Goal: Transaction & Acquisition: Obtain resource

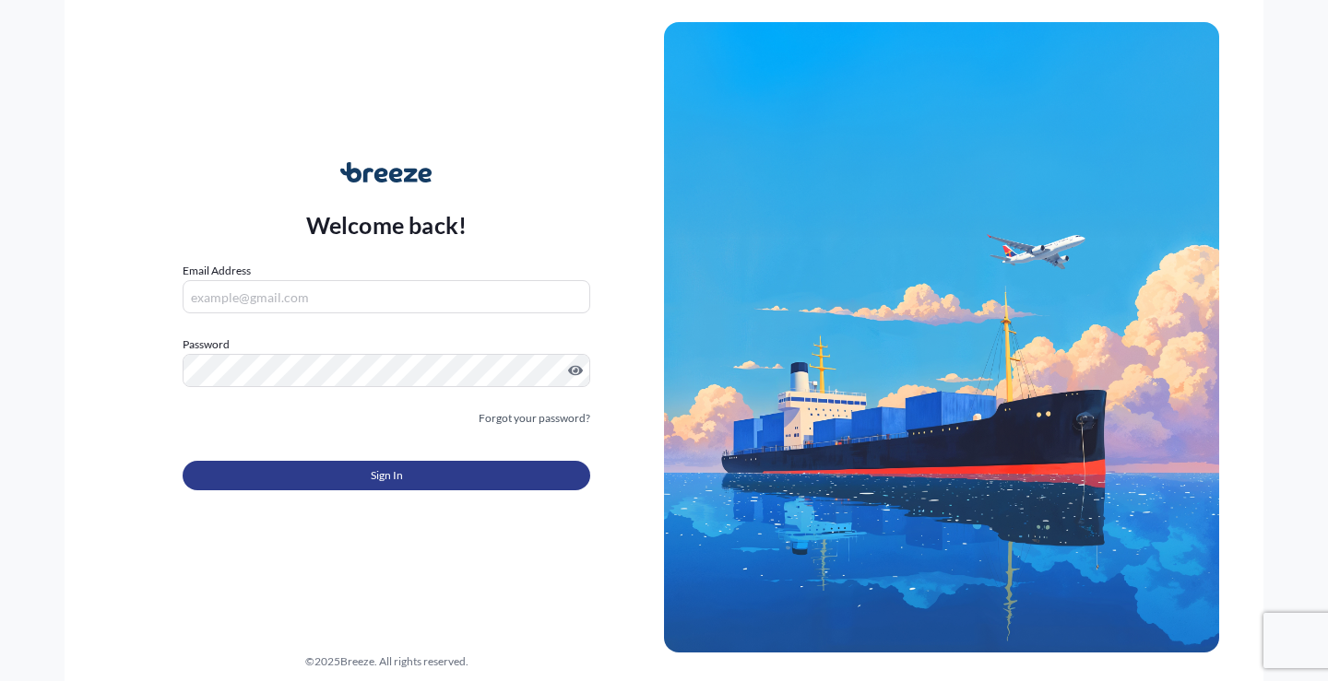
type input "[EMAIL_ADDRESS][DOMAIN_NAME]"
click at [334, 477] on button "Sign In" at bounding box center [387, 476] width 408 height 30
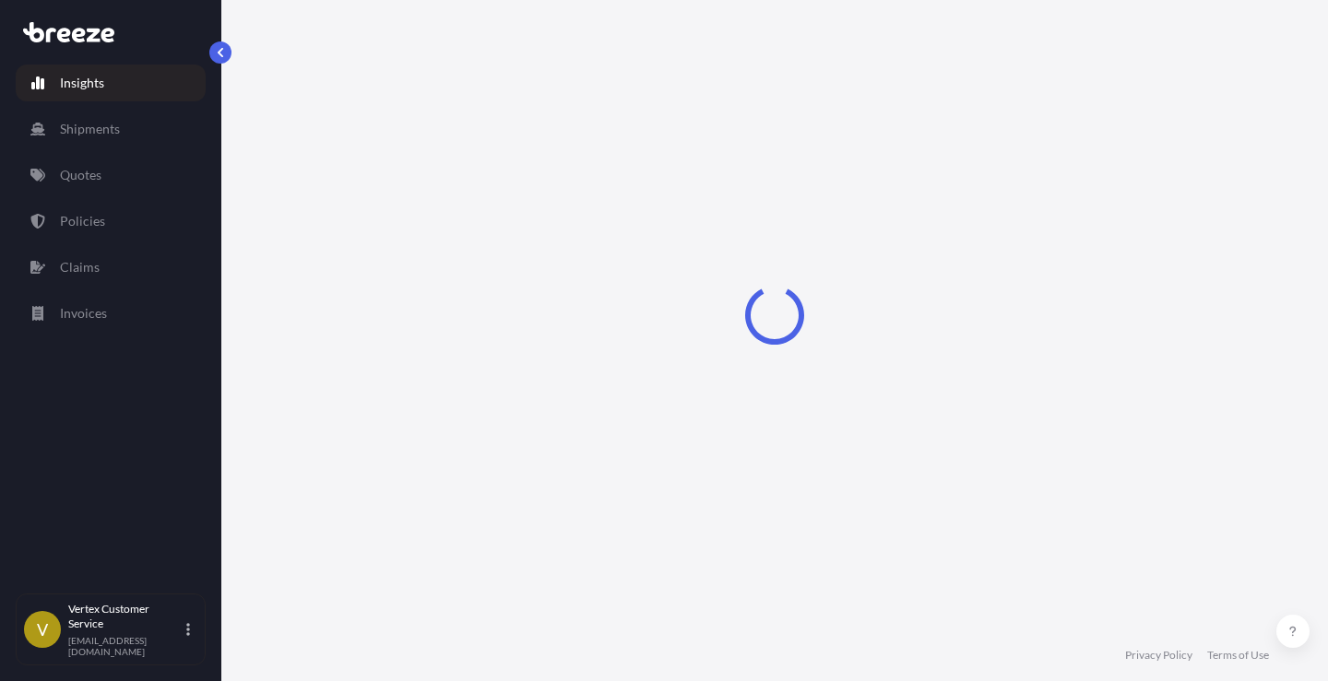
select select "2025"
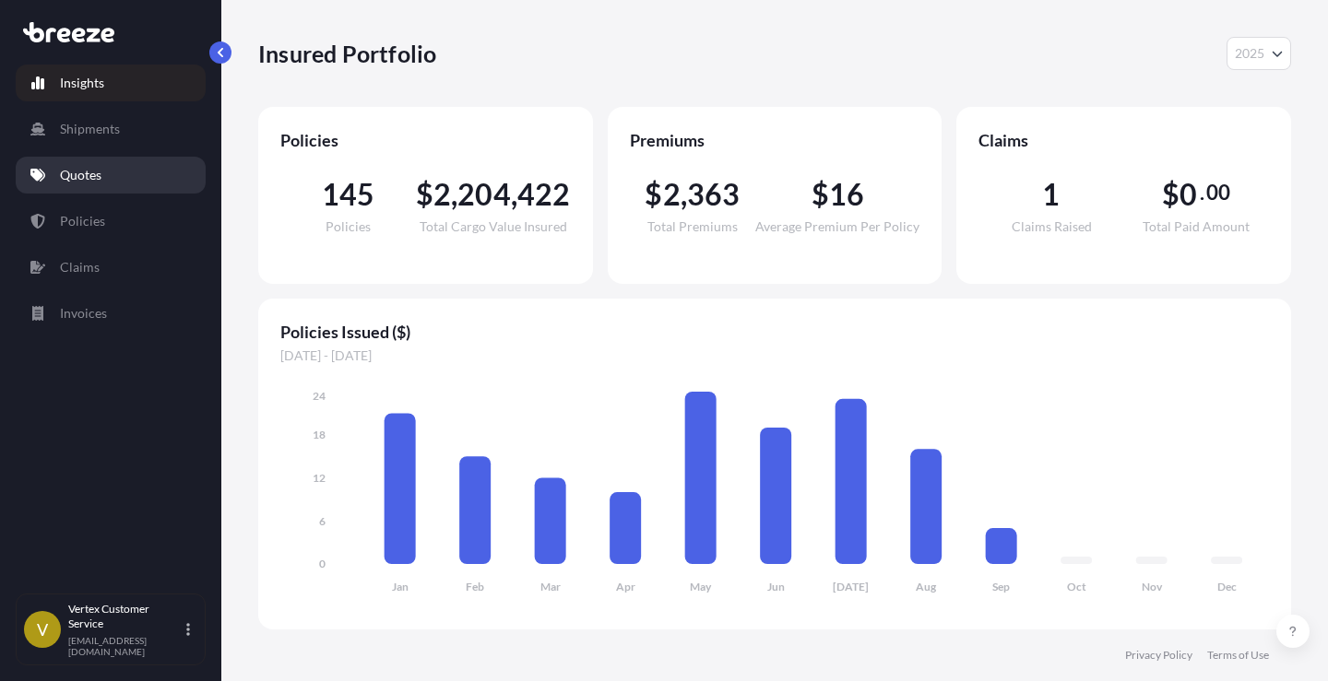
click at [93, 179] on p "Quotes" at bounding box center [80, 175] width 41 height 18
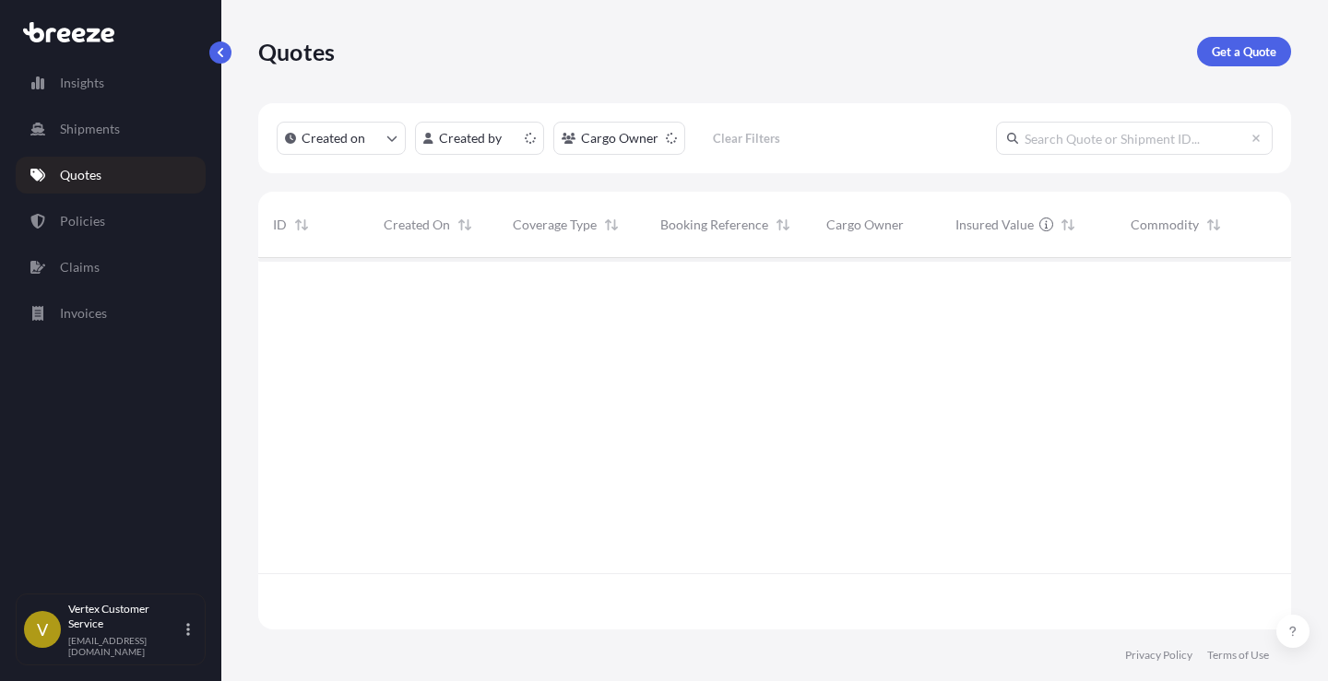
scroll to position [368, 1019]
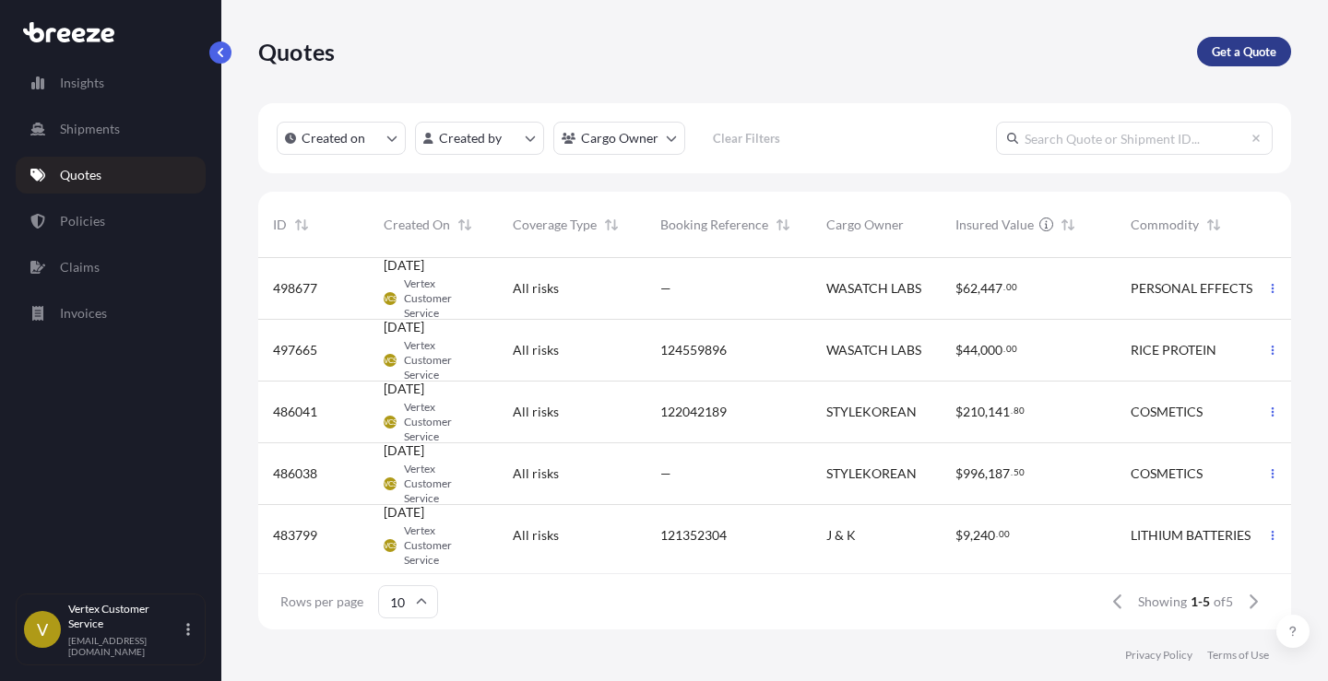
click at [1249, 57] on p "Get a Quote" at bounding box center [1244, 51] width 65 height 18
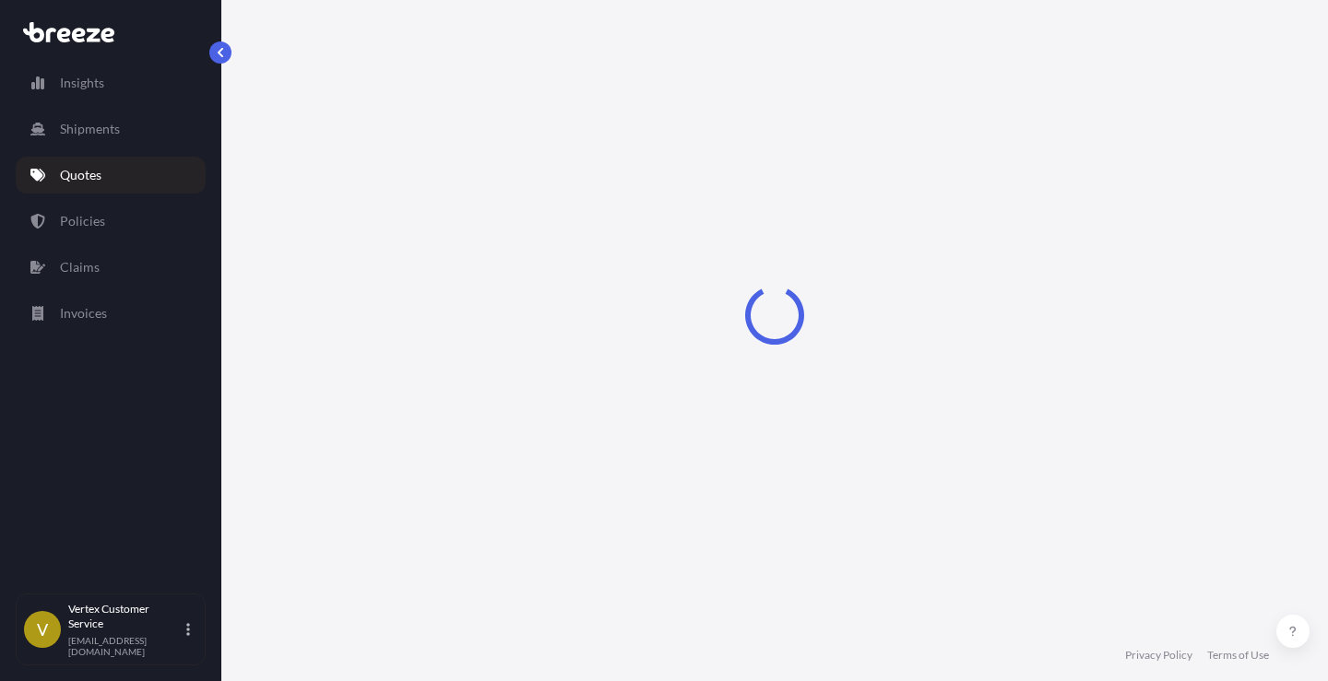
select select "Sea"
select select "1"
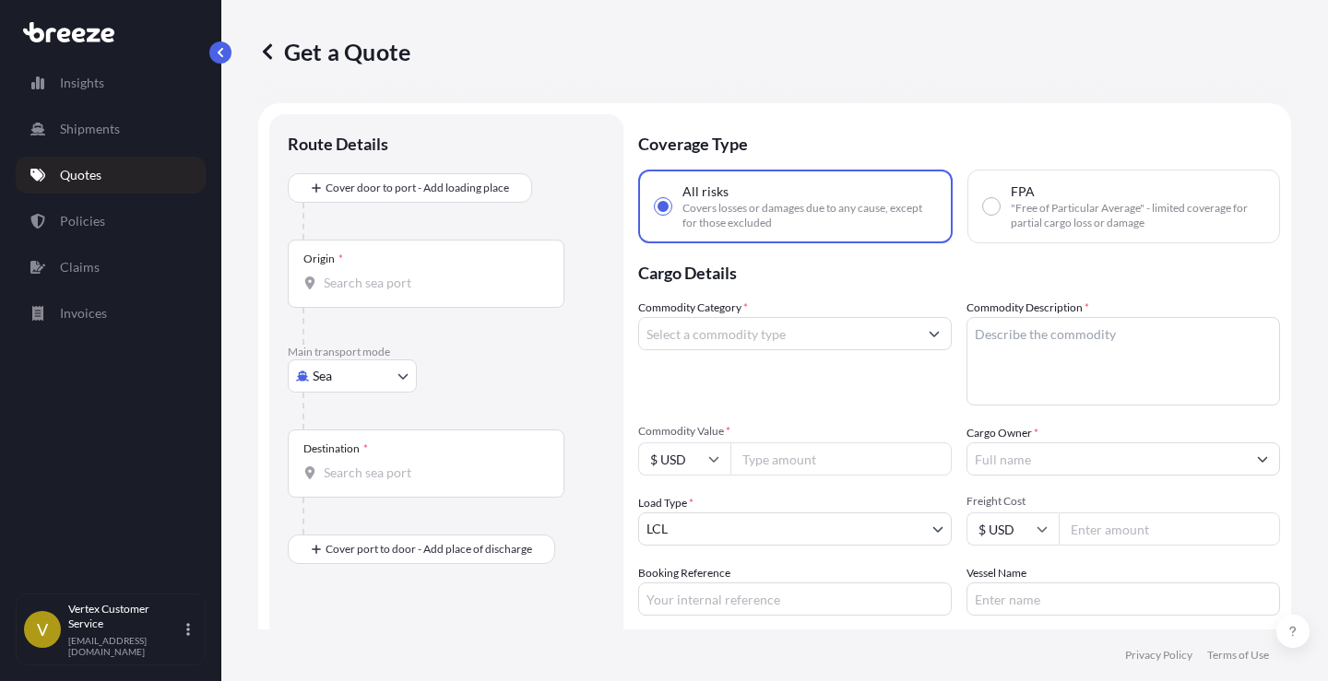
scroll to position [30, 0]
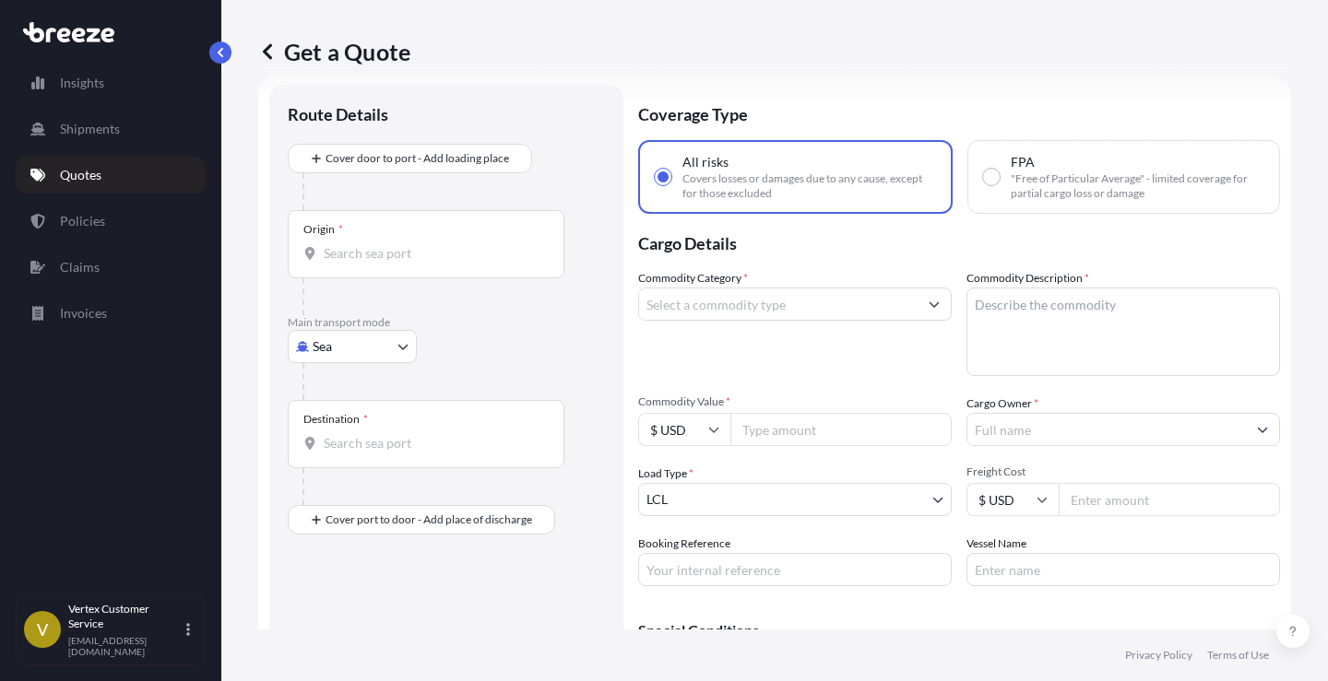
click at [385, 346] on body "Insights Shipments Quotes Policies Claims Invoices V Vertex Customer Service [E…" at bounding box center [664, 340] width 1328 height 681
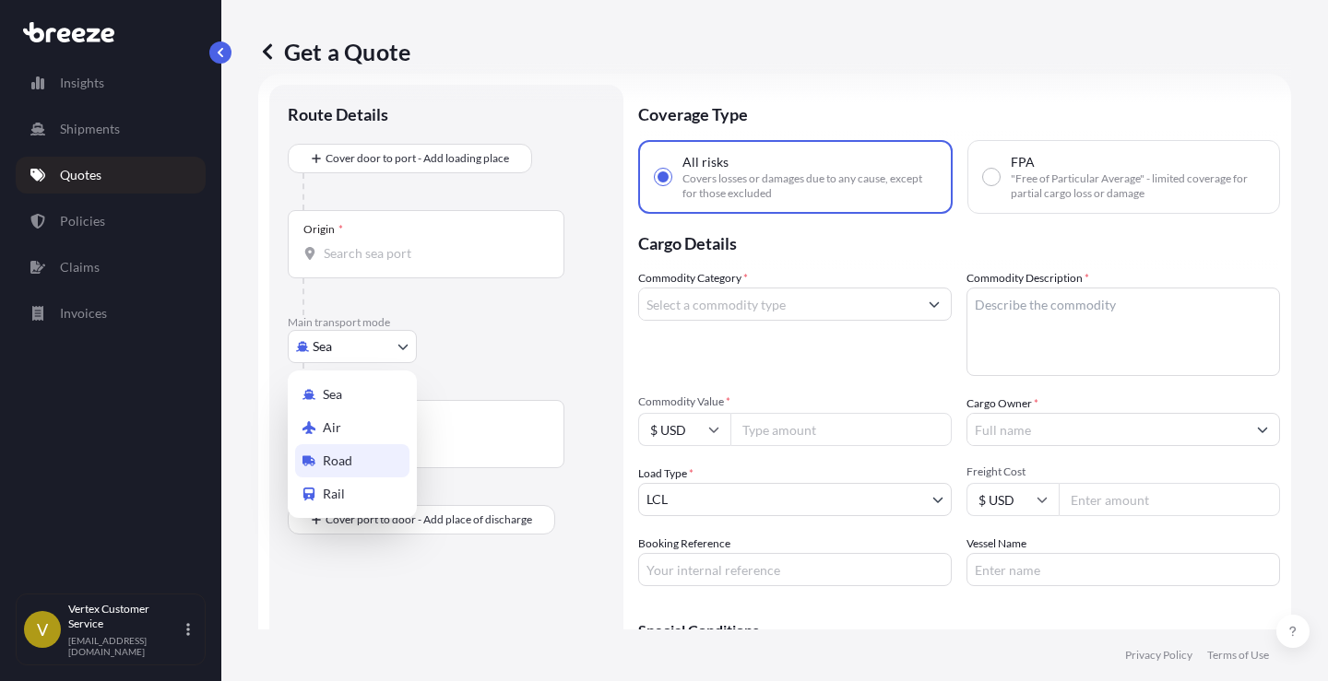
click at [337, 464] on span "Road" at bounding box center [338, 461] width 30 height 18
select select "Road"
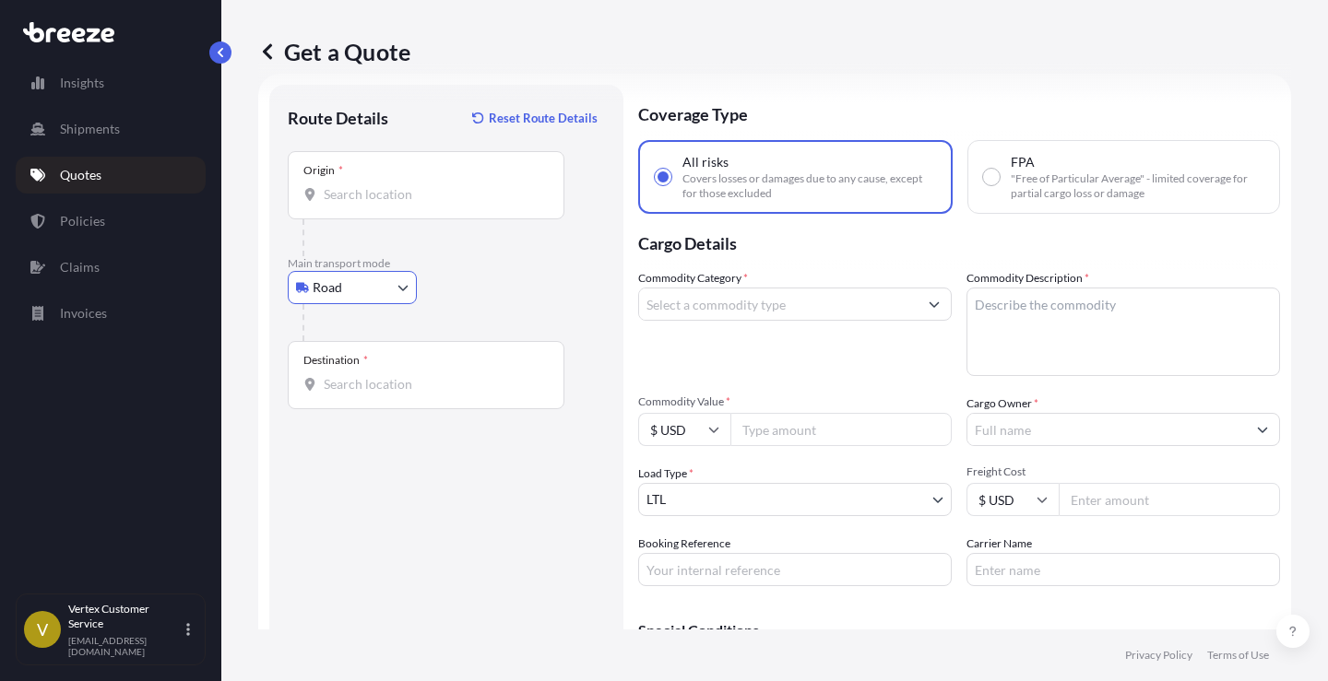
click at [382, 198] on input "Origin *" at bounding box center [433, 194] width 218 height 18
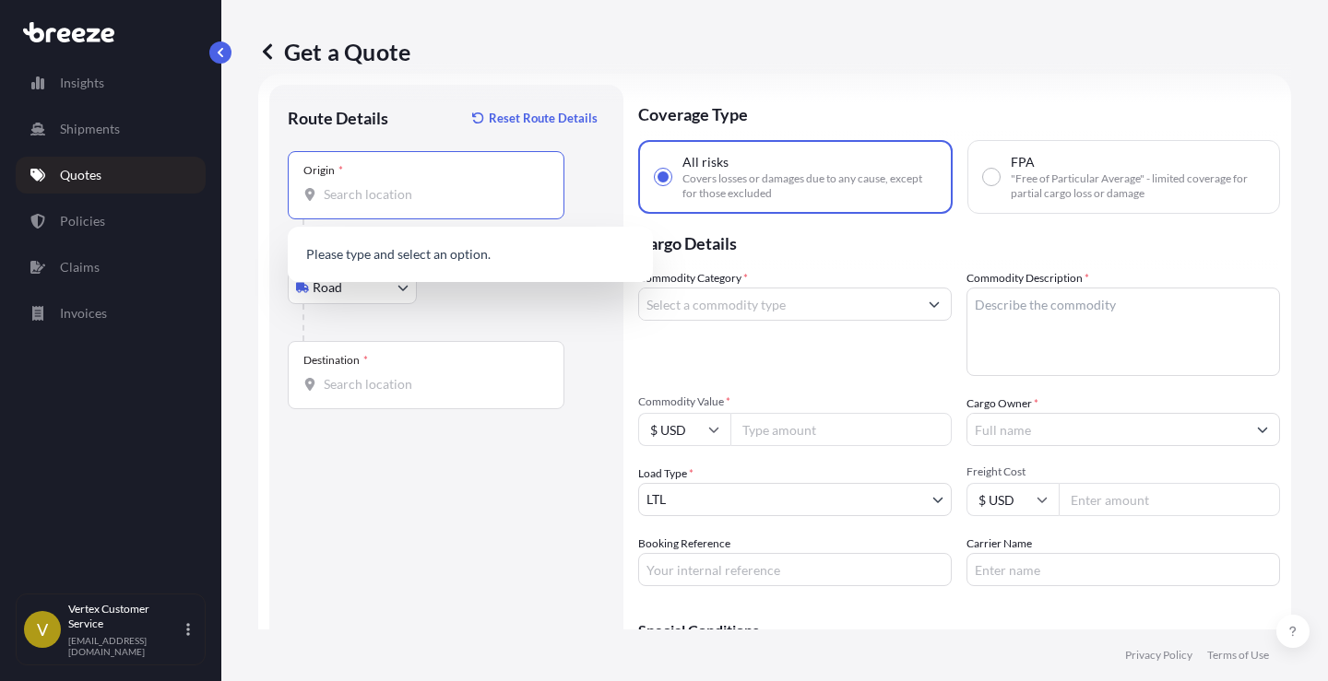
paste input "92807"
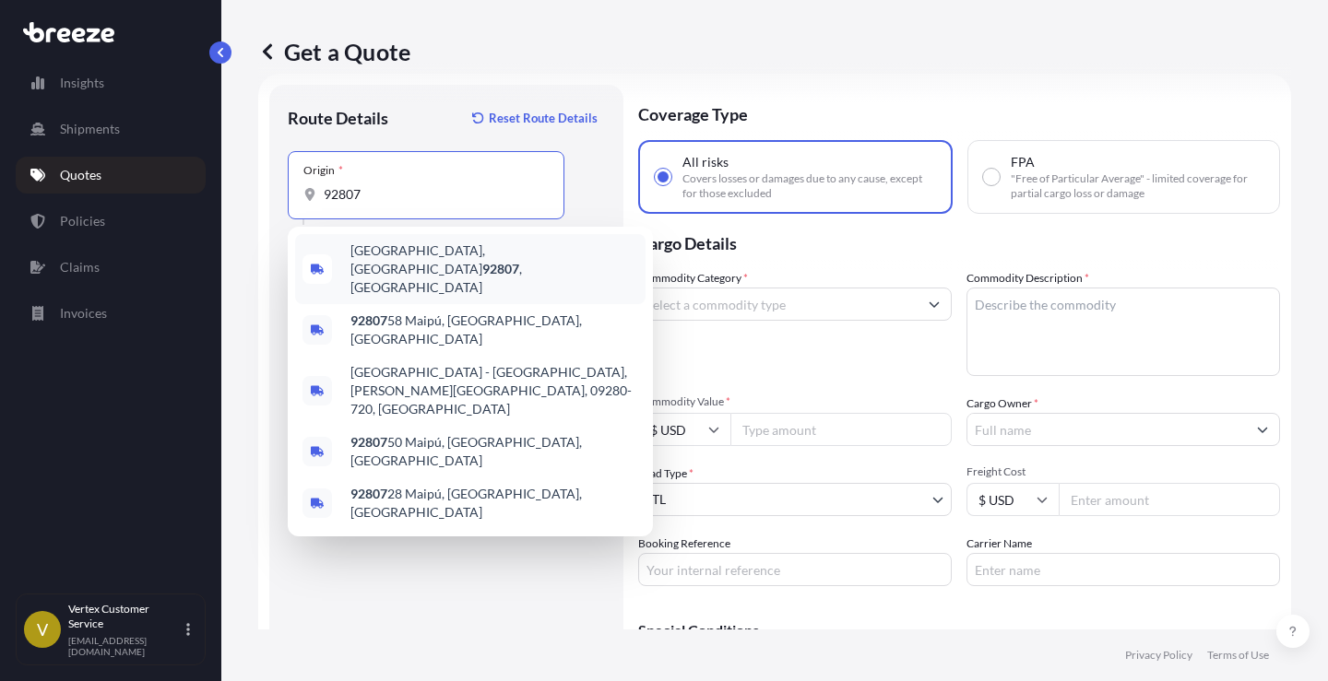
click at [396, 256] on span "[GEOGRAPHIC_DATA] , [GEOGRAPHIC_DATA]" at bounding box center [494, 269] width 288 height 55
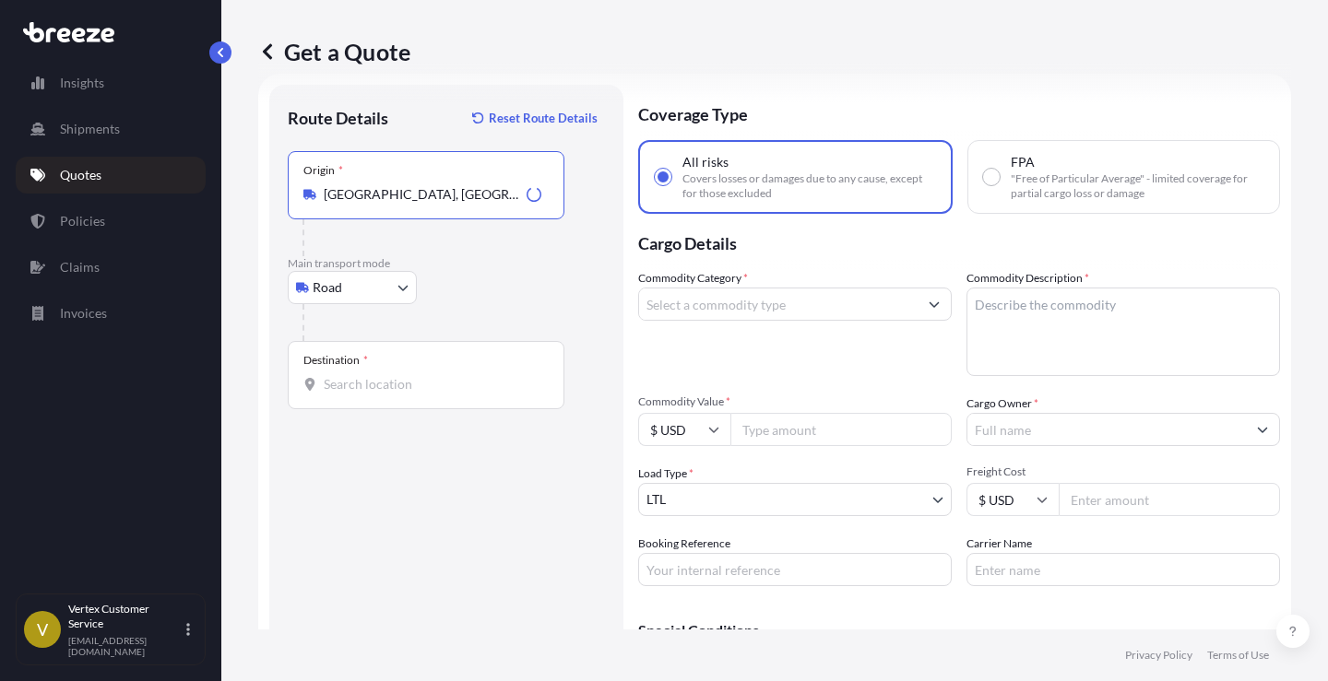
type input "[GEOGRAPHIC_DATA], [GEOGRAPHIC_DATA]"
click at [387, 383] on input "Destination *" at bounding box center [433, 384] width 218 height 18
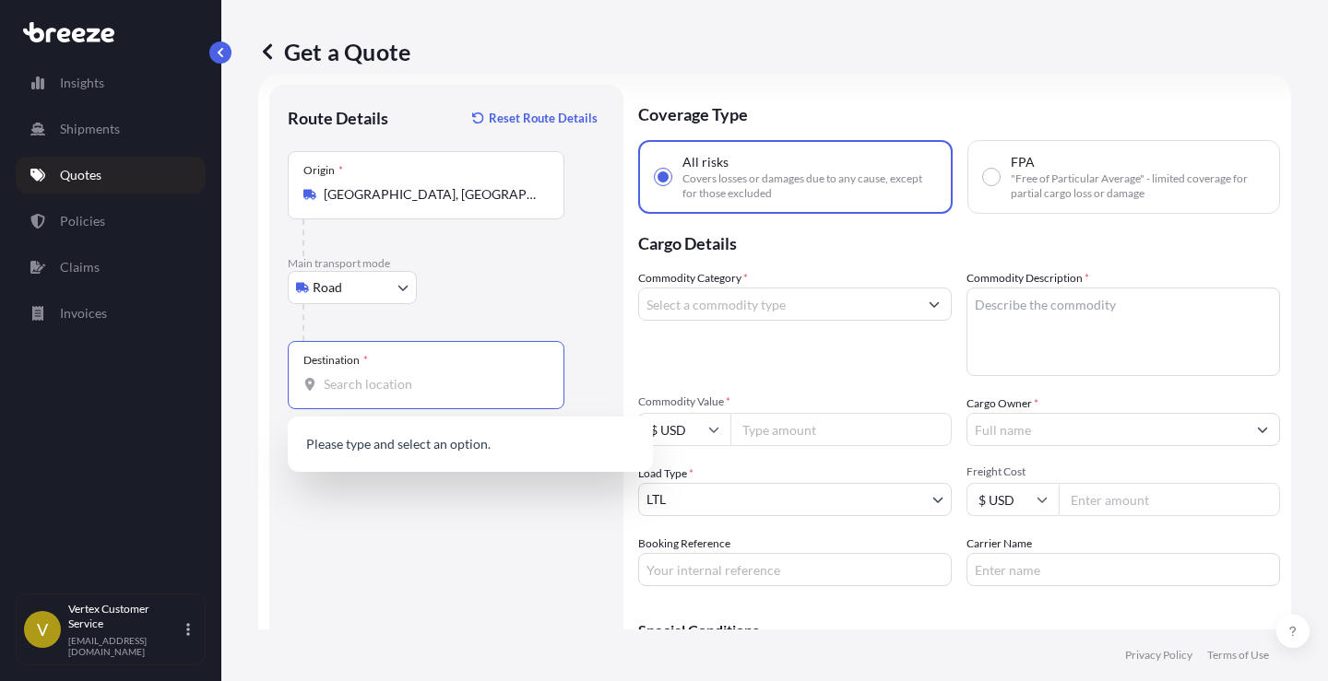
paste input "07701"
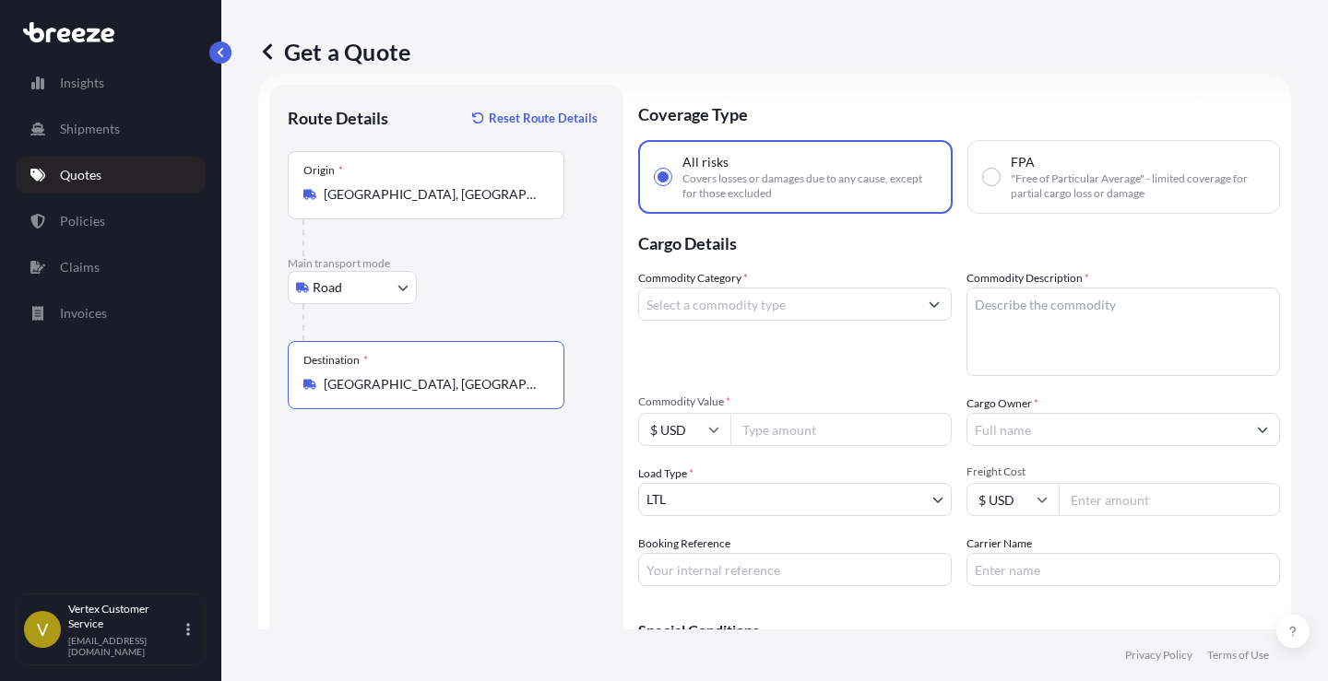
drag, startPoint x: 387, startPoint y: 388, endPoint x: 327, endPoint y: 386, distance: 60.0
click at [327, 386] on input "[GEOGRAPHIC_DATA], [GEOGRAPHIC_DATA]" at bounding box center [433, 384] width 218 height 18
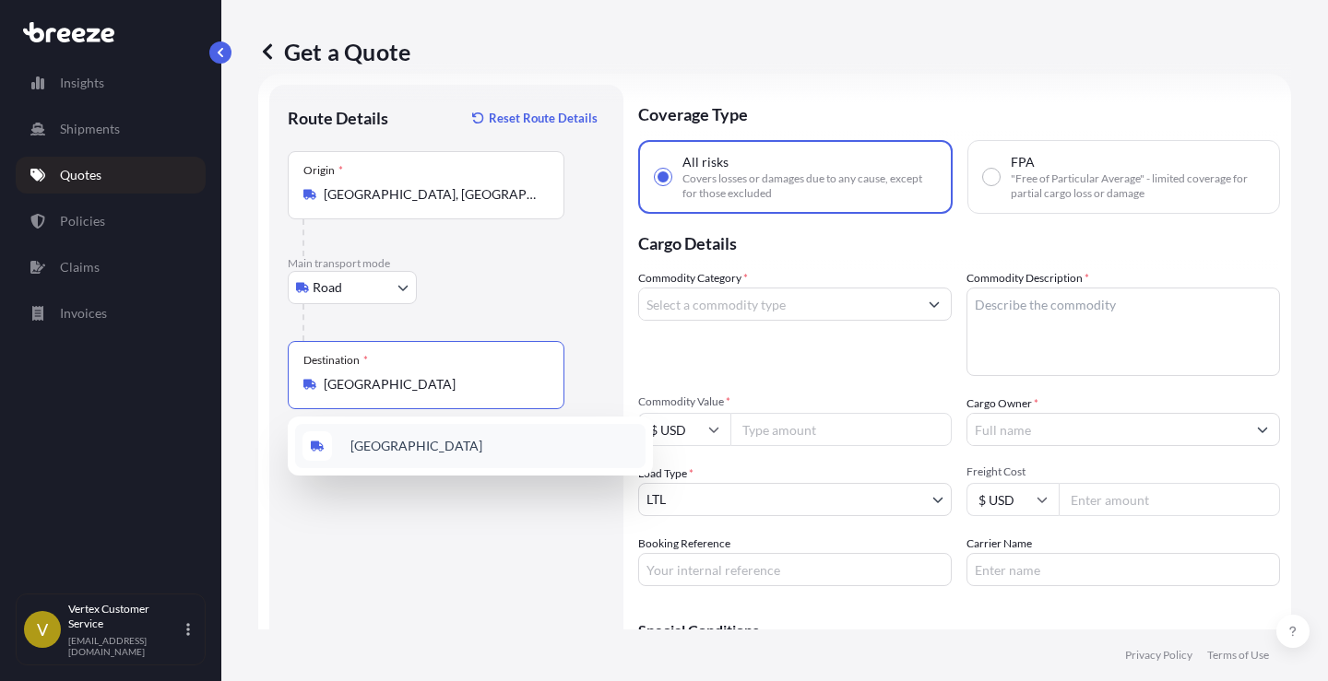
click at [396, 452] on span "[GEOGRAPHIC_DATA]" at bounding box center [416, 446] width 132 height 18
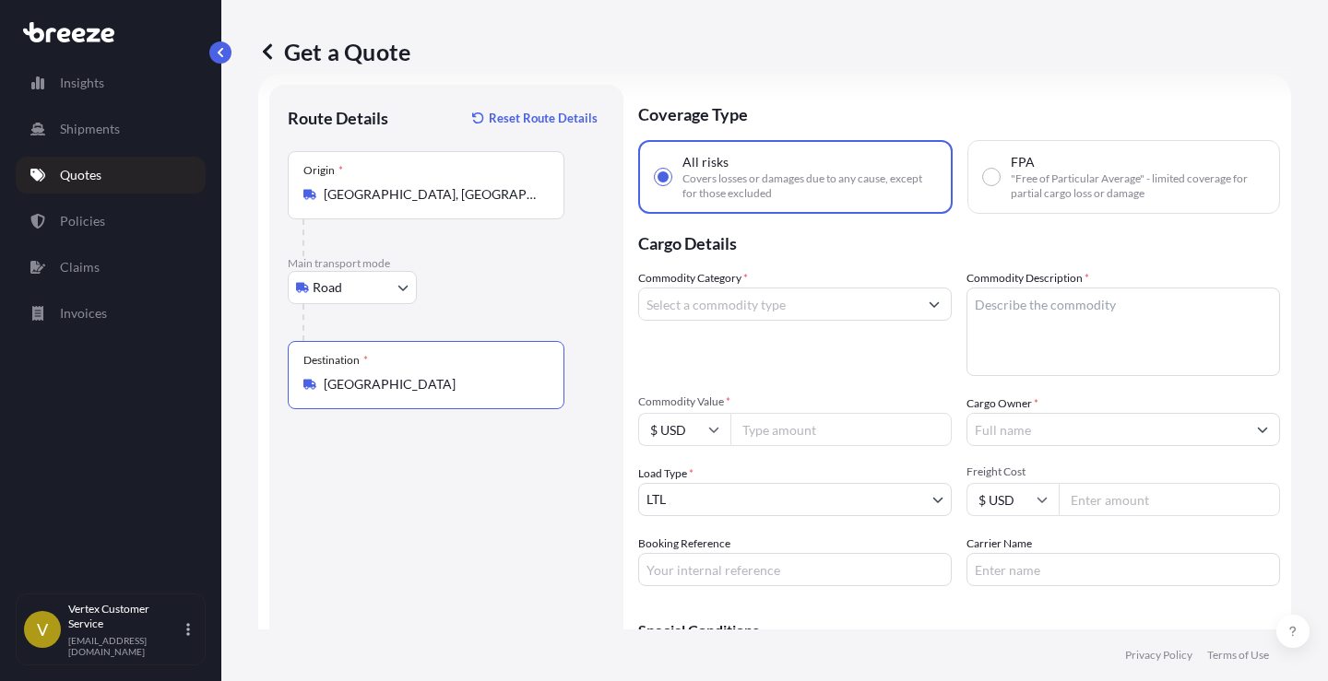
type input "[GEOGRAPHIC_DATA]"
click at [928, 295] on button "Show suggestions" at bounding box center [934, 304] width 33 height 33
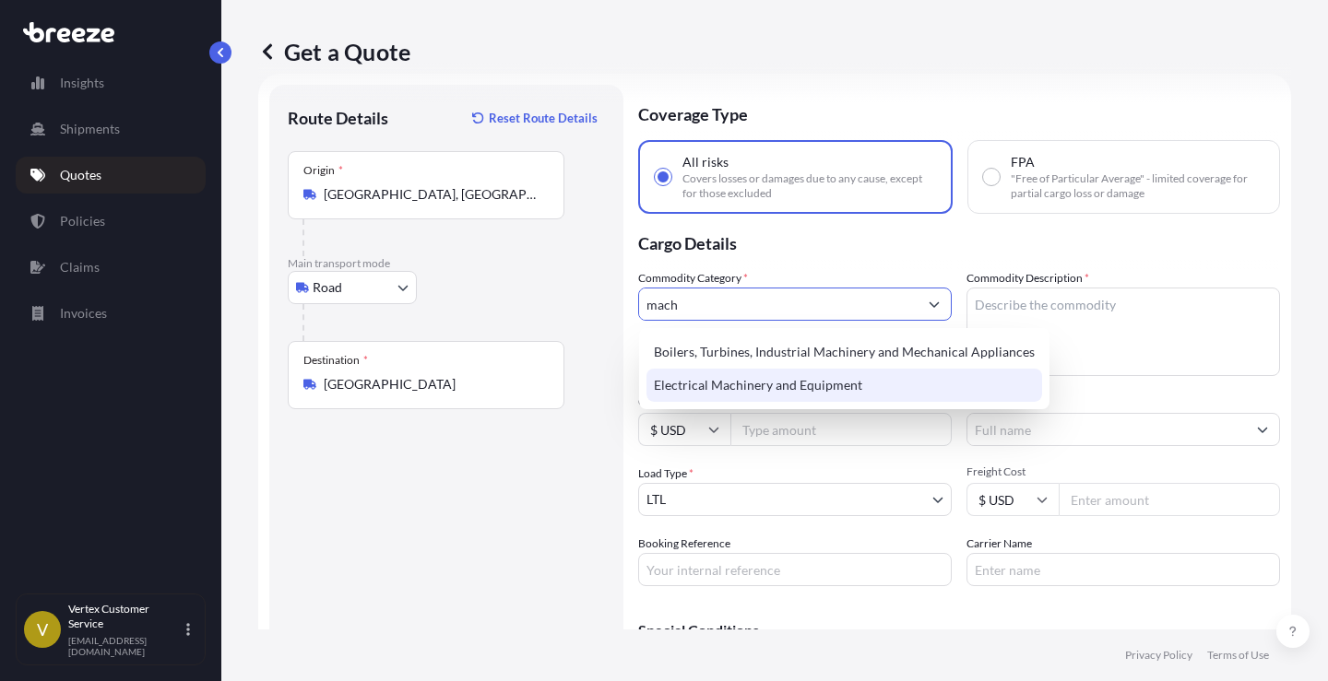
click at [839, 387] on div "Electrical Machinery and Equipment" at bounding box center [844, 385] width 396 height 33
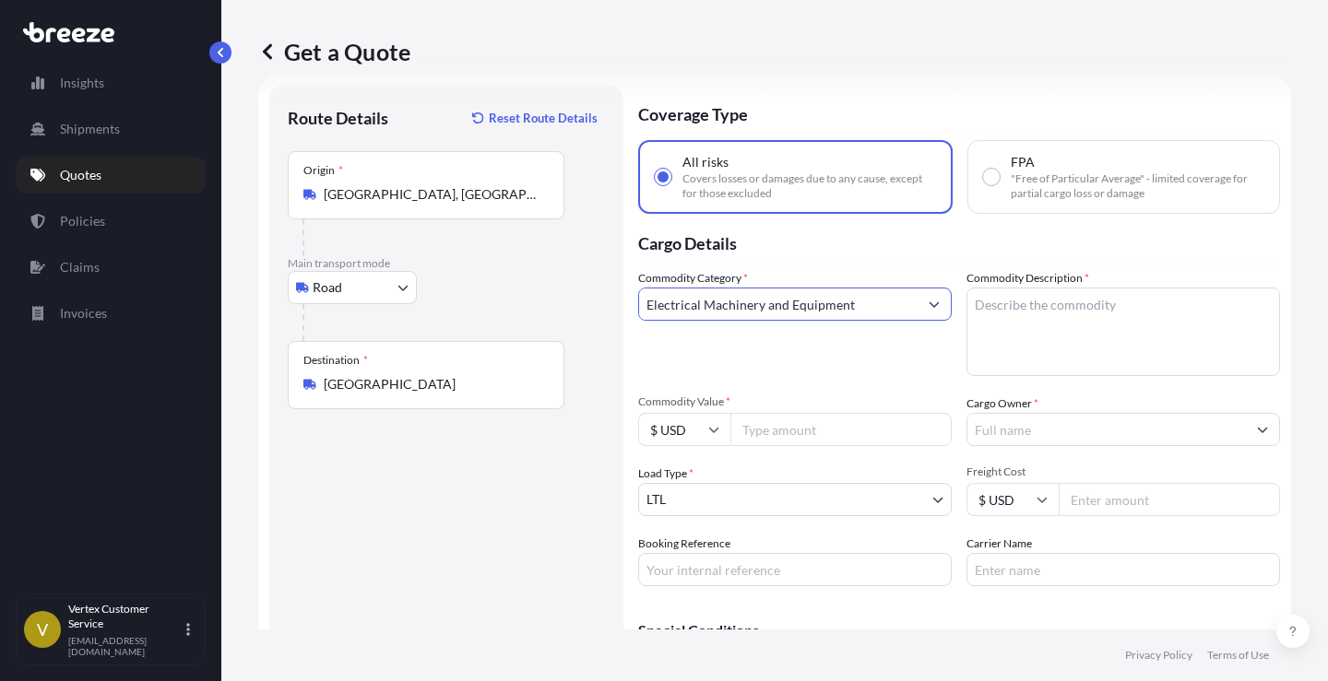
type input "Electrical Machinery and Equipment"
click at [1015, 313] on textarea "Commodity Description *" at bounding box center [1123, 332] width 314 height 89
click at [1052, 307] on textarea "Commodity Description *" at bounding box center [1123, 332] width 314 height 89
paste textarea "Model # SCC 1505 Cryogenic Deflashing Machine"
type textarea "Model # SCC 1505 Cryogenic Deflashing Machine"
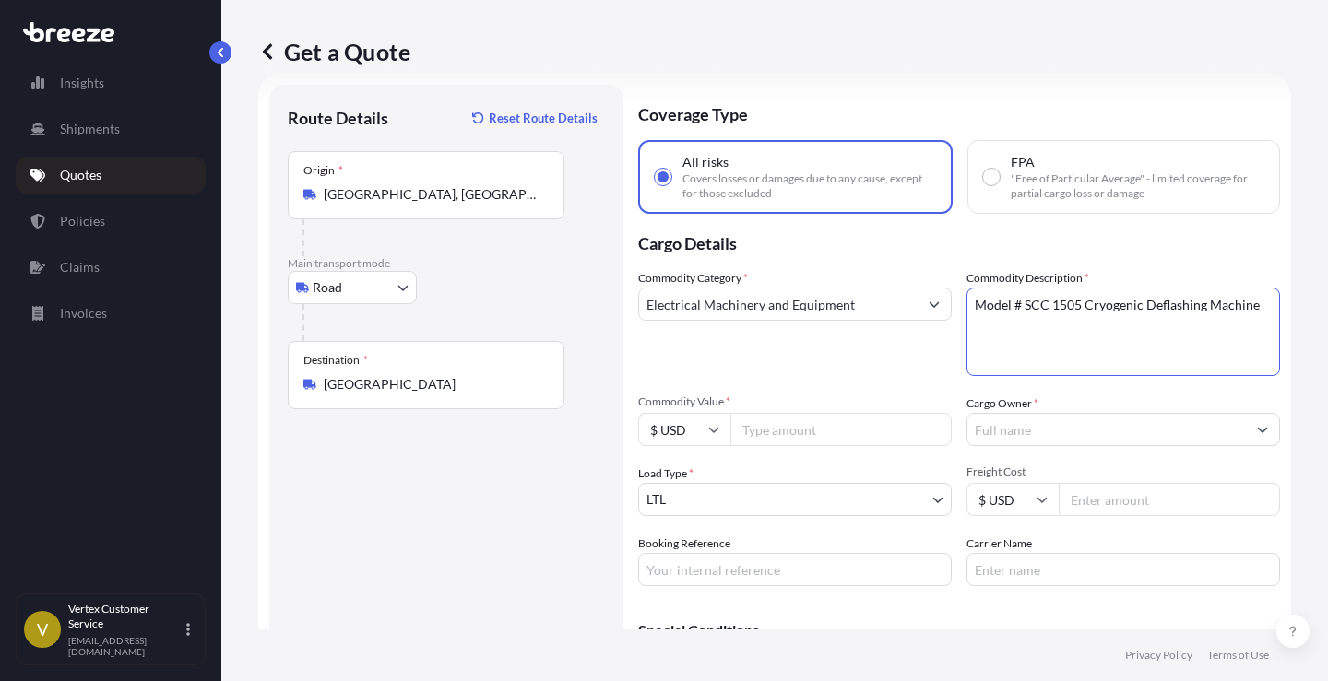
click at [887, 426] on input "Commodity Value *" at bounding box center [840, 429] width 221 height 33
click at [823, 432] on input "Commodity Value *" at bounding box center [840, 429] width 221 height 33
paste input "115453.99"
type input "115453.99"
click at [1249, 431] on button "Show suggestions" at bounding box center [1262, 429] width 33 height 33
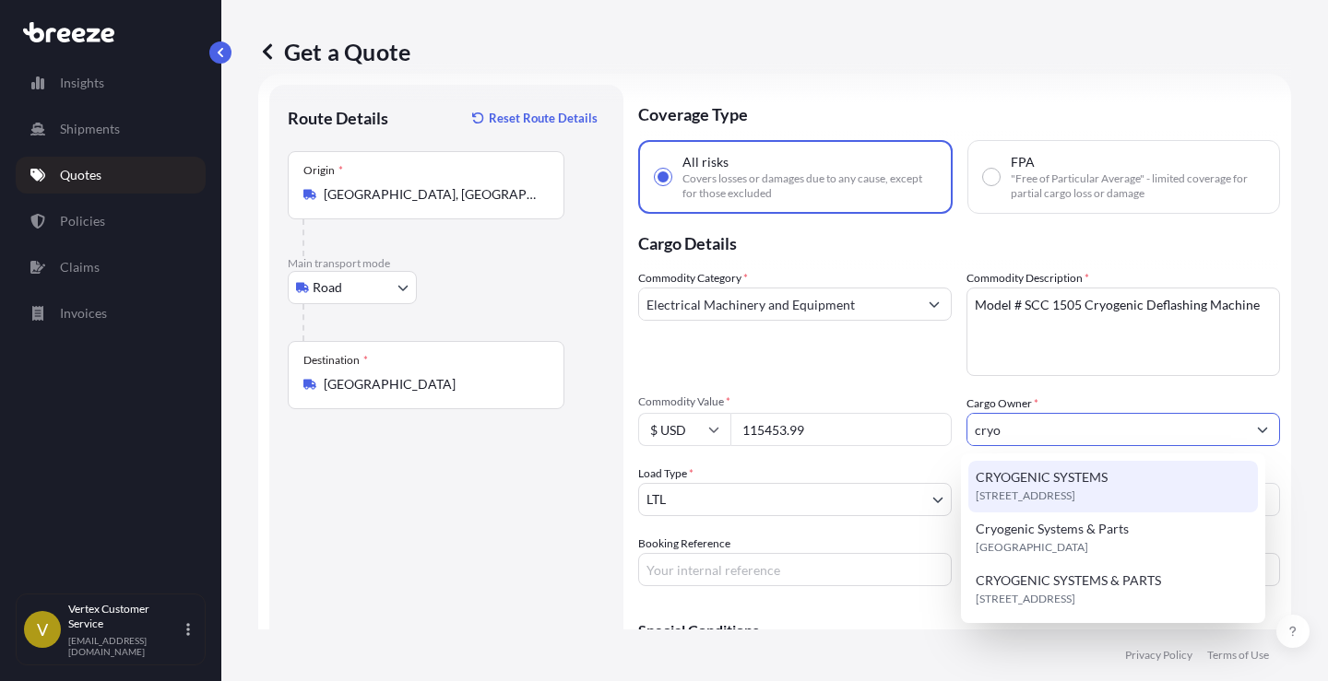
click at [1046, 477] on span "CRYOGENIC SYSTEMS" at bounding box center [1042, 477] width 132 height 18
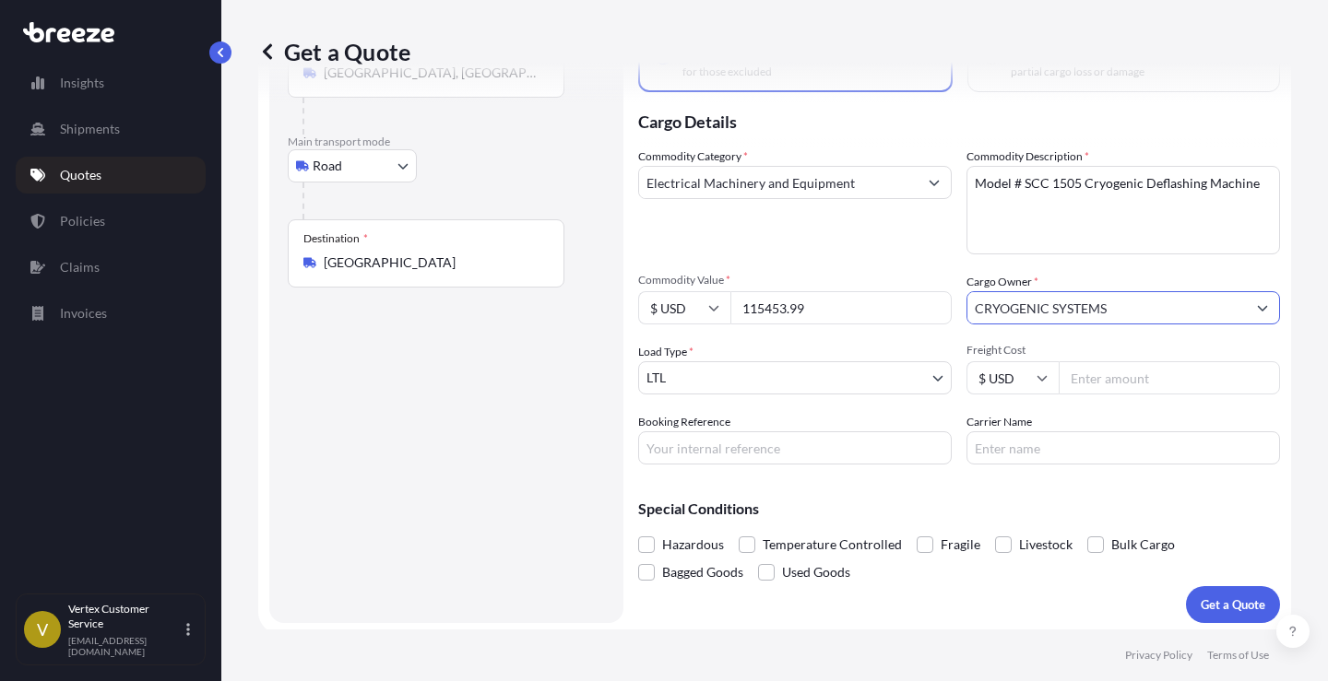
scroll to position [156, 0]
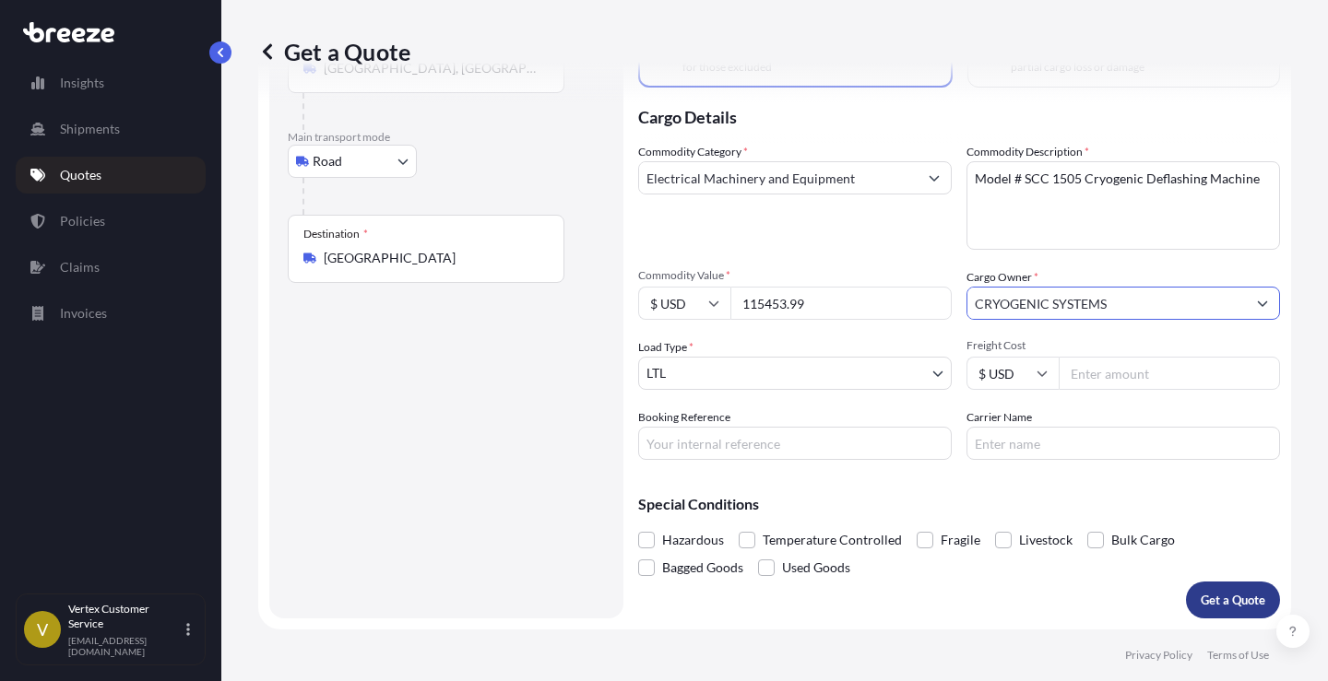
type input "CRYOGENIC SYSTEMS"
click at [1223, 602] on p "Get a Quote" at bounding box center [1233, 600] width 65 height 18
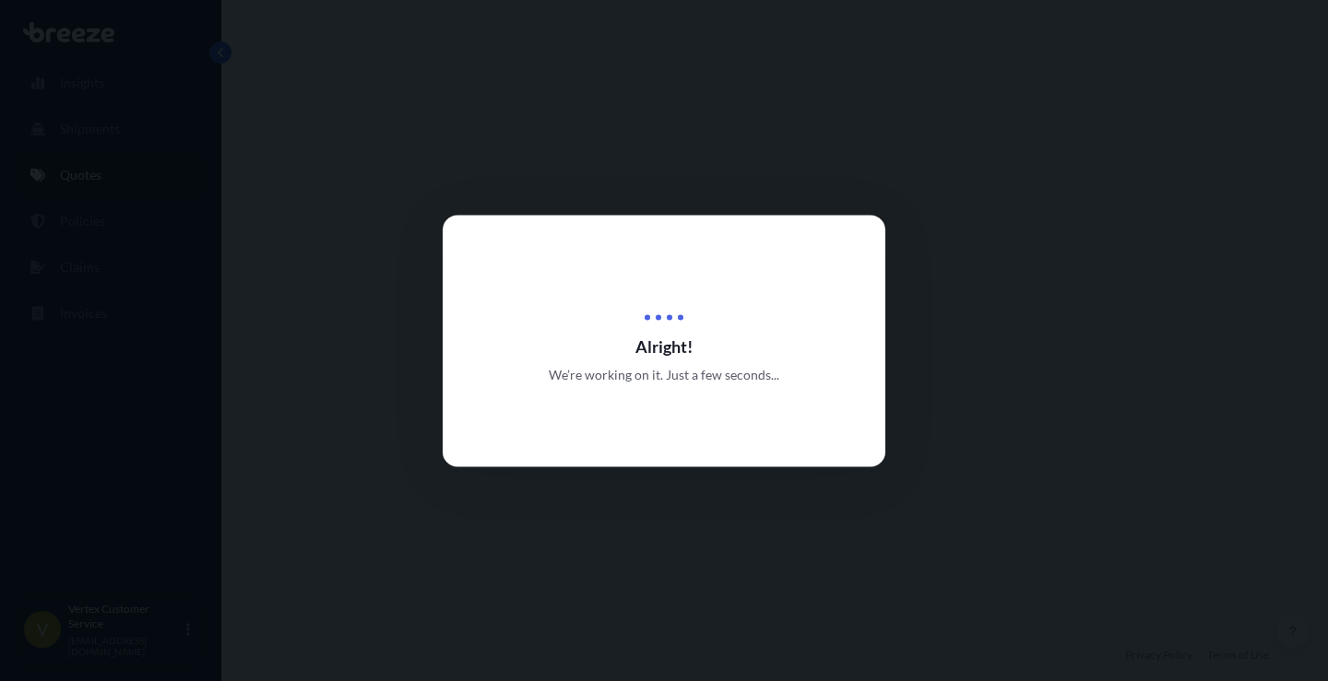
select select "Road"
select select "1"
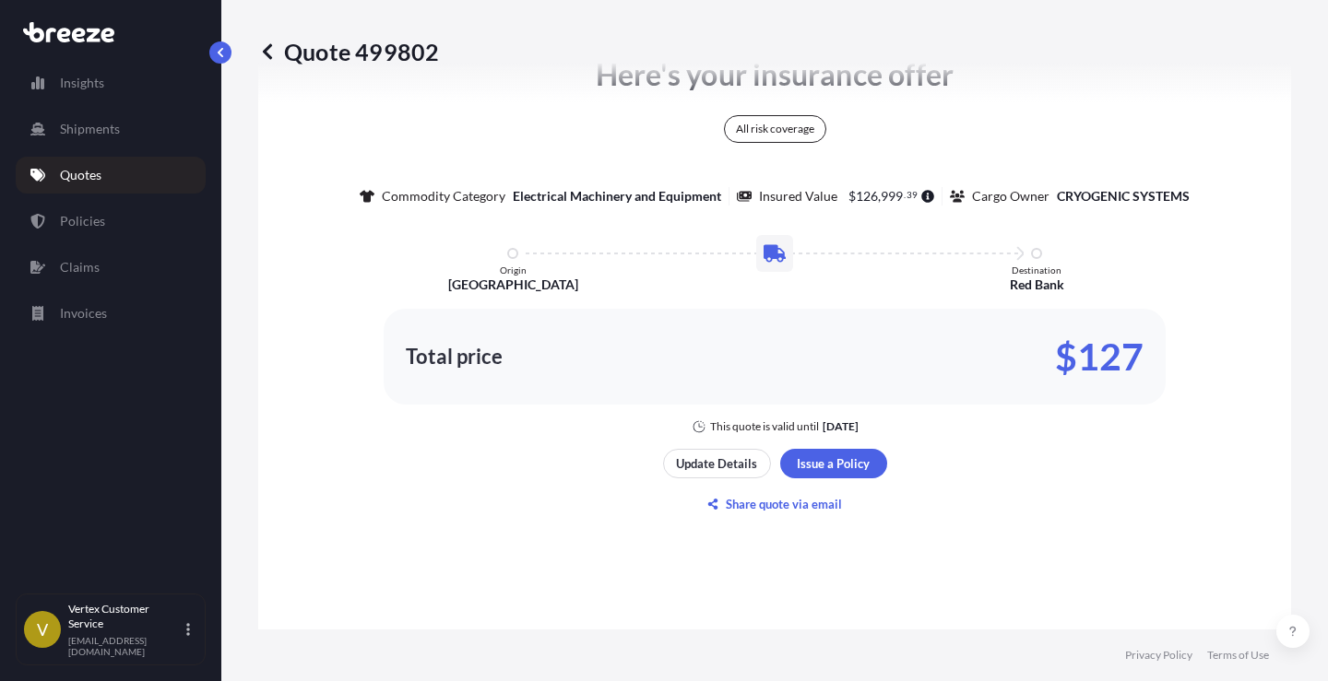
scroll to position [1154, 0]
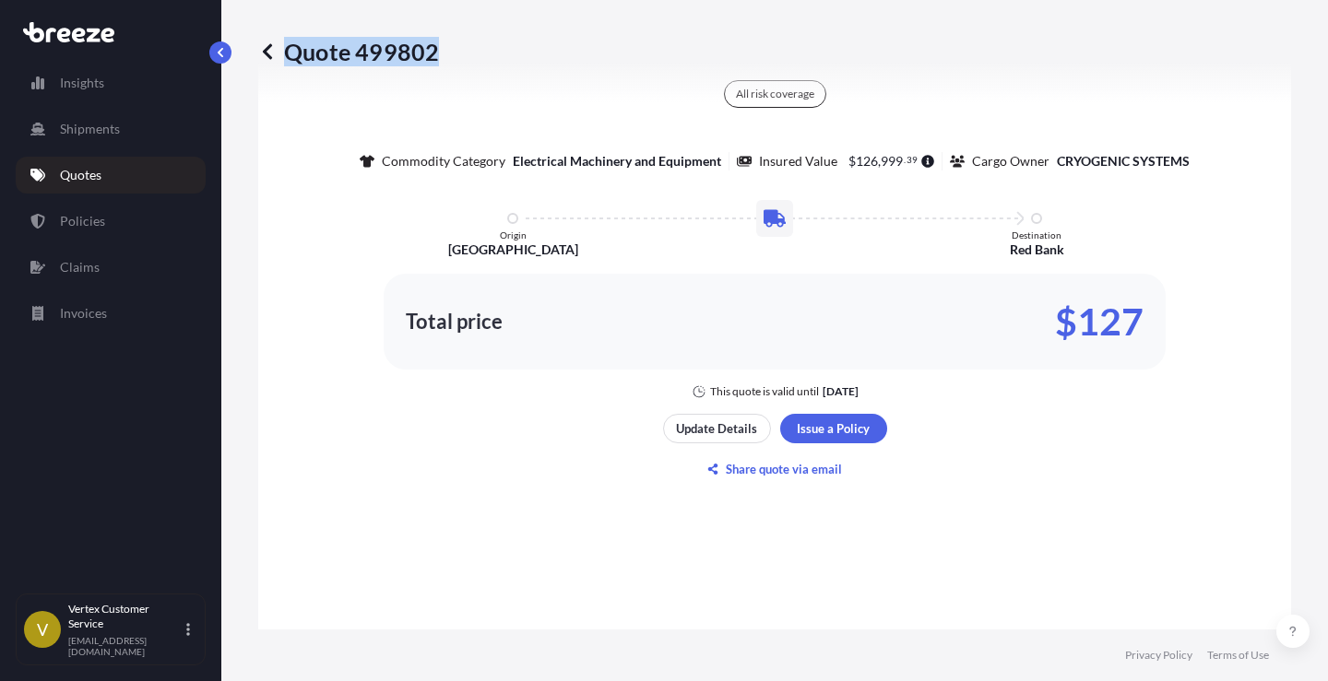
drag, startPoint x: 446, startPoint y: 53, endPoint x: 436, endPoint y: 53, distance: 10.1
click at [436, 53] on div "Quote 499802" at bounding box center [774, 52] width 1033 height 30
click at [514, 70] on div "Quote 499802" at bounding box center [774, 51] width 1033 height 103
click at [432, 55] on div "Quote 499802" at bounding box center [774, 52] width 1033 height 30
copy p "Quote 499802"
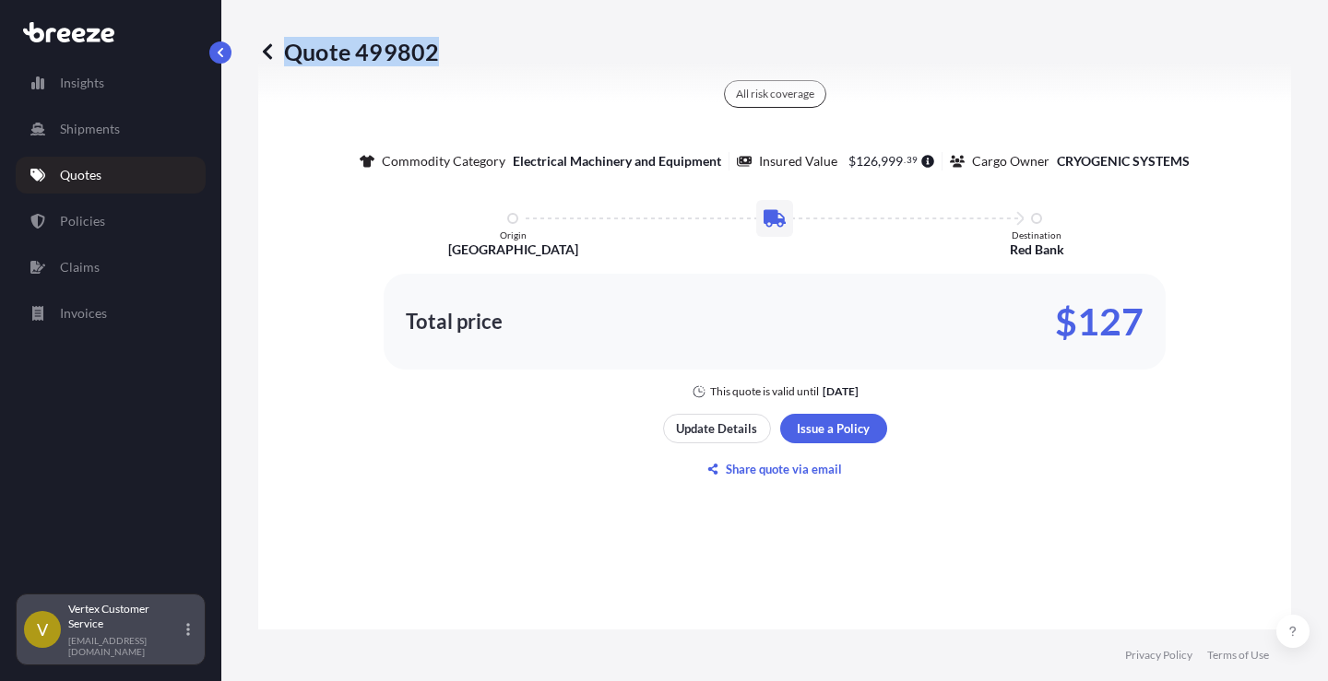
click at [183, 641] on div "Vertex Customer Service [EMAIL_ADDRESS][DOMAIN_NAME]" at bounding box center [132, 629] width 129 height 55
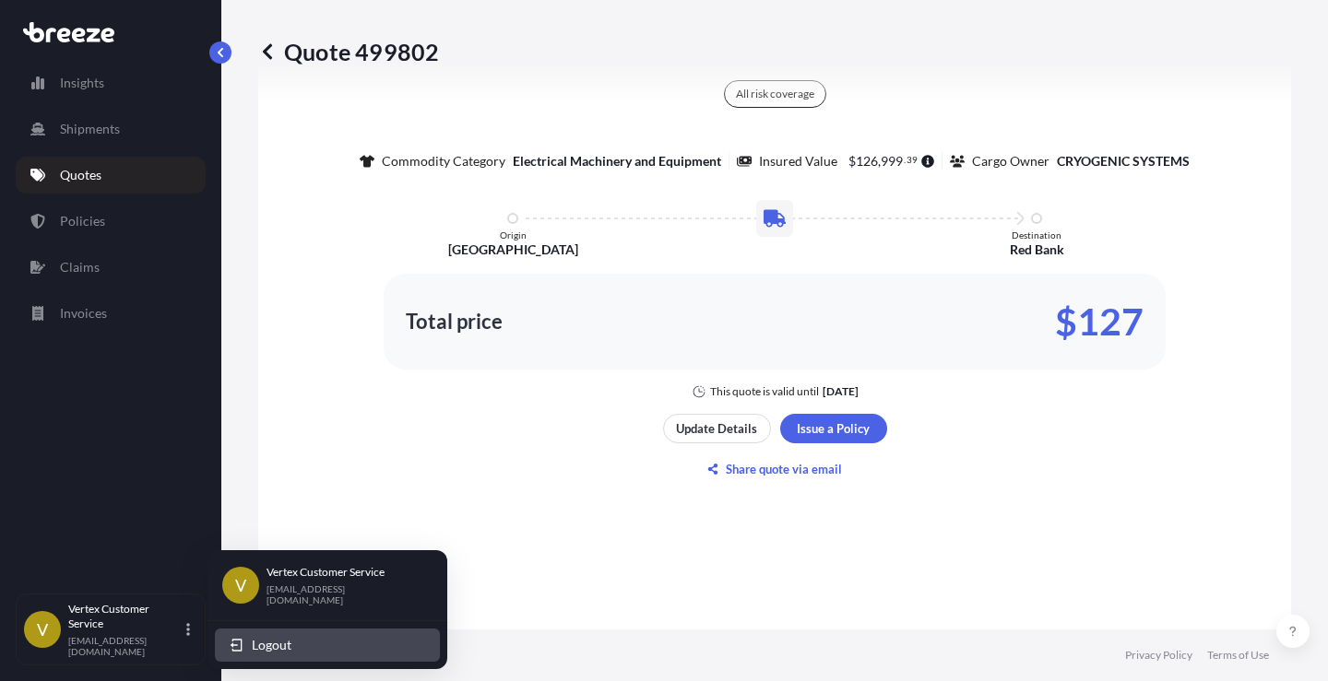
click at [249, 644] on button "Logout" at bounding box center [327, 645] width 225 height 33
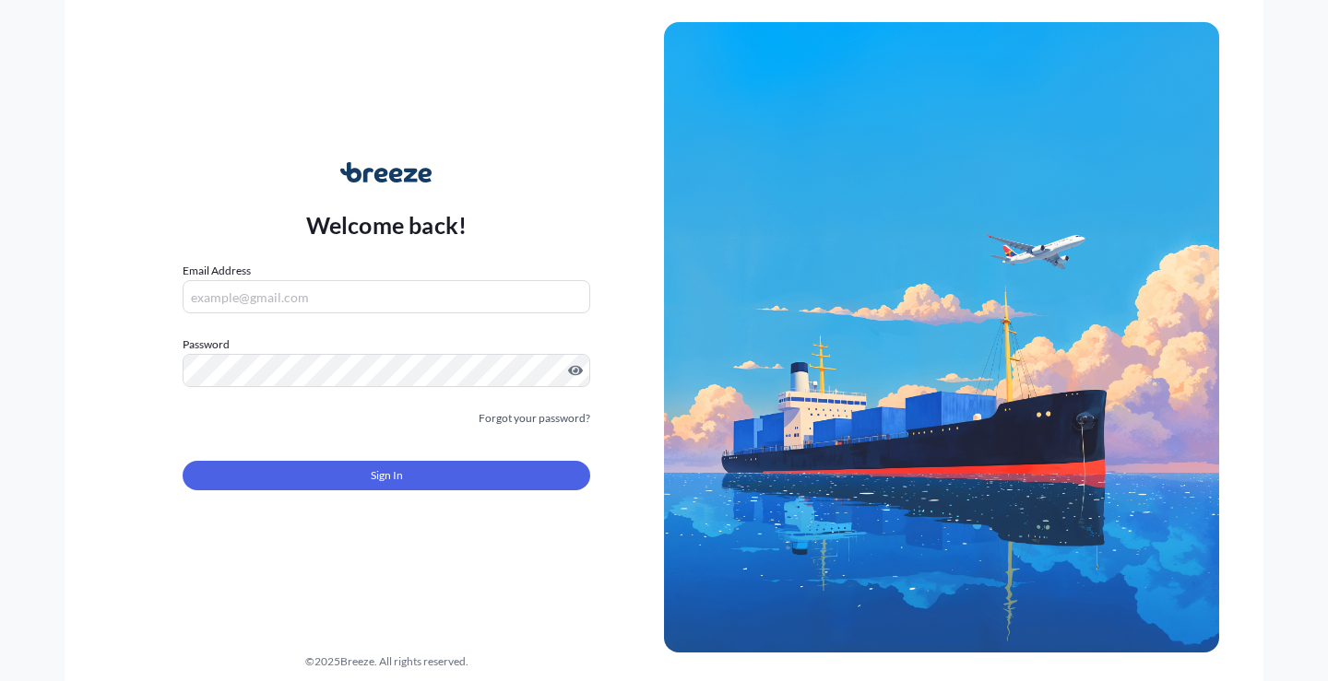
type input "[EMAIL_ADDRESS][DOMAIN_NAME]"
